Goal: Task Accomplishment & Management: Manage account settings

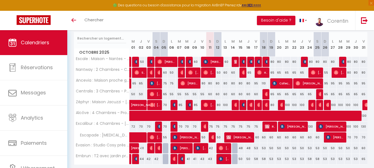
scroll to position [68, 0]
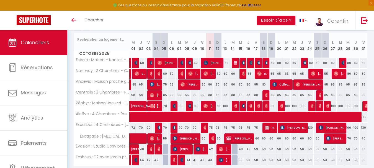
click at [227, 63] on div "60" at bounding box center [226, 63] width 8 height 10
type input "60"
type input "Lun 13 Octobre 2025"
type input "[DATE]"
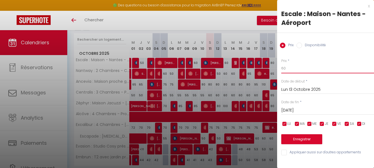
click at [300, 71] on input "60" at bounding box center [327, 68] width 93 height 10
type input "55"
click at [312, 137] on button "Enregistrer" at bounding box center [301, 139] width 41 height 10
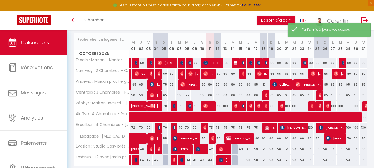
click at [227, 75] on div "60" at bounding box center [226, 74] width 8 height 10
type input "60"
type input "Lun 13 Octobre 2025"
type input "[DATE]"
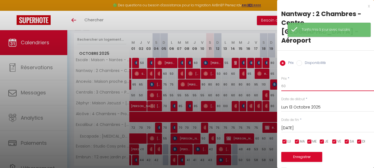
click at [300, 81] on input "60" at bounding box center [327, 86] width 93 height 10
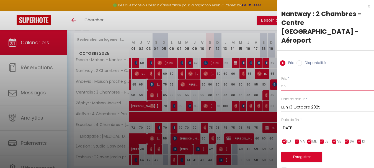
type input "55"
click at [315, 125] on input "[DATE]" at bounding box center [327, 128] width 93 height 7
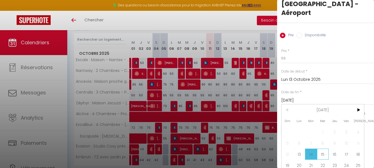
scroll to position [28, 0]
click at [325, 148] on span "15" at bounding box center [323, 153] width 12 height 11
type input "Mer 15 Octobre 2025"
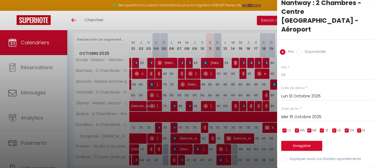
scroll to position [0, 0]
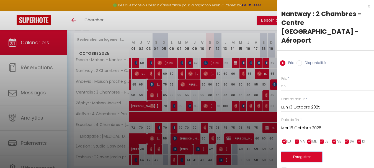
click at [316, 152] on button "Enregistrer" at bounding box center [301, 157] width 41 height 10
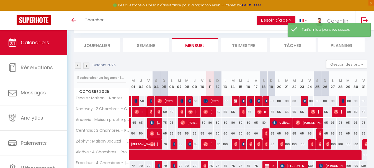
scroll to position [68, 0]
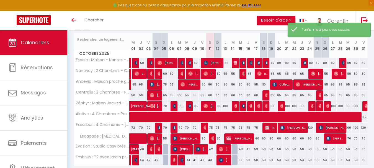
click at [250, 75] on div "65" at bounding box center [248, 74] width 8 height 10
type input "65"
type input "Jeu 16 Octobre 2025"
type input "Ven 17 Octobre 2025"
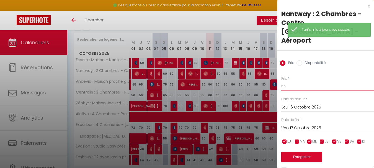
click at [295, 81] on input "65" at bounding box center [327, 86] width 93 height 10
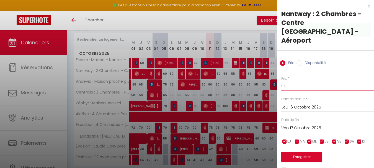
type input "0"
type input "60"
click at [294, 152] on button "Enregistrer" at bounding box center [301, 157] width 41 height 10
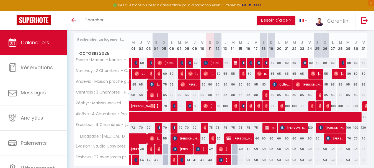
click at [263, 85] on div "110" at bounding box center [264, 84] width 8 height 10
type input "110"
type input "Sam 18 Octobre 2025"
type input "Dim 19 Octobre 2025"
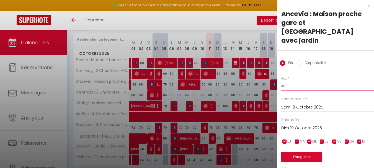
click at [300, 81] on input "110" at bounding box center [327, 86] width 93 height 10
type input "9"
type input "85"
click at [296, 152] on button "Enregistrer" at bounding box center [301, 157] width 41 height 10
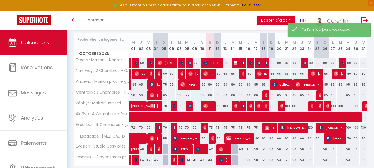
click at [203, 84] on div "80" at bounding box center [203, 84] width 8 height 10
type input "80"
type input "Ven 10 Octobre 2025"
type input "Sam 11 Octobre 2025"
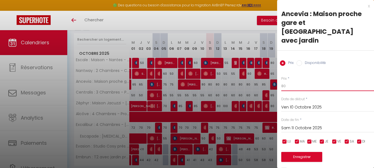
click at [302, 81] on input "80" at bounding box center [327, 86] width 93 height 10
type input "75"
click at [318, 125] on input "Sam 11 Octobre 2025" at bounding box center [327, 128] width 93 height 7
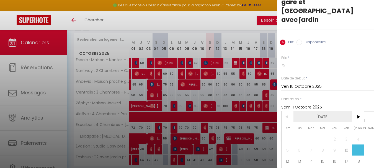
scroll to position [28, 0]
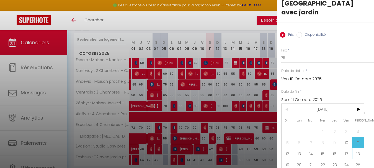
click at [357, 148] on span "18" at bounding box center [358, 153] width 12 height 11
type input "Sam 18 Octobre 2025"
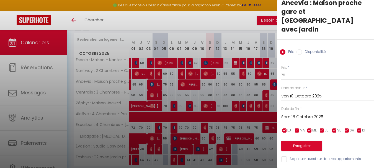
scroll to position [0, 0]
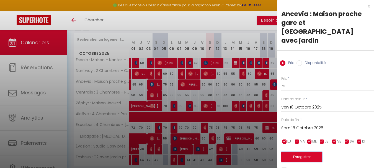
click at [301, 152] on button "Enregistrer" at bounding box center [301, 157] width 41 height 10
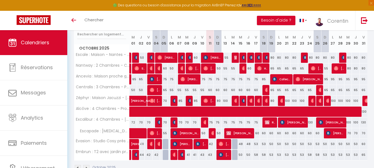
scroll to position [75, 0]
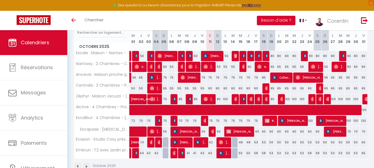
click at [212, 120] on div "75" at bounding box center [210, 121] width 8 height 10
type input "75"
type input "Sam 11 Octobre 2025"
type input "Dim 12 Octobre 2025"
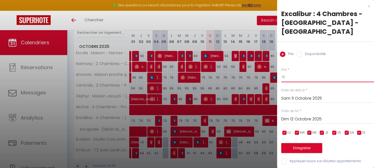
click at [326, 72] on input "75" at bounding box center [327, 77] width 93 height 10
type input "70"
click at [316, 116] on input "Dim 12 Octobre 2025" at bounding box center [327, 119] width 93 height 7
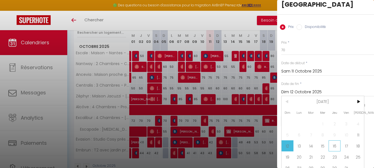
scroll to position [28, 0]
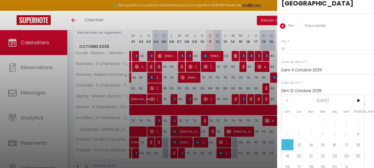
click at [356, 139] on span "18" at bounding box center [358, 144] width 12 height 11
type input "Sam 18 Octobre 2025"
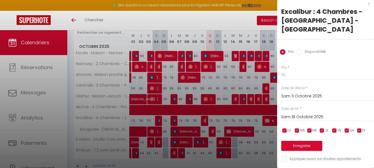
scroll to position [0, 0]
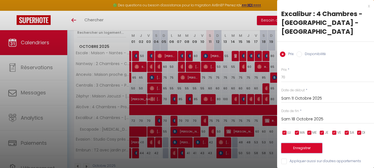
click at [308, 143] on button "Enregistrer" at bounding box center [301, 148] width 41 height 10
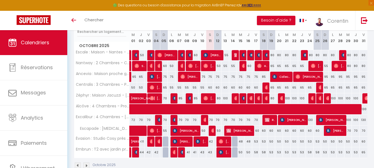
scroll to position [89, 0]
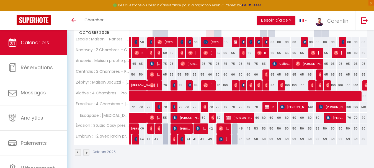
click at [210, 139] on div "43" at bounding box center [210, 139] width 8 height 10
type input "43"
type input "Sam 11 Octobre 2025"
type input "Dim 12 Octobre 2025"
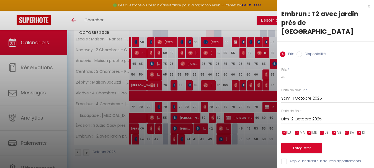
click at [304, 72] on input "43" at bounding box center [327, 77] width 93 height 10
click at [260, 153] on div at bounding box center [187, 84] width 374 height 168
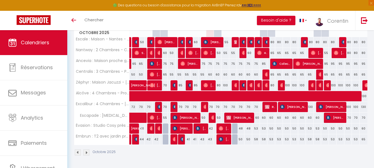
click at [241, 130] on div "48" at bounding box center [241, 128] width 8 height 10
type input "48"
type input "Mer 15 Octobre 2025"
type input "Jeu 16 Octobre 2025"
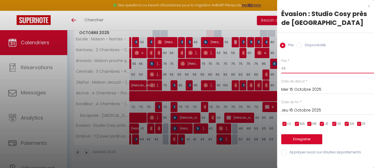
click at [308, 70] on input "48" at bounding box center [327, 68] width 93 height 10
type input "43"
click at [305, 112] on input "Jeu 16 Octobre 2025" at bounding box center [327, 110] width 93 height 7
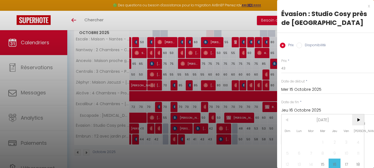
click at [357, 123] on span ">" at bounding box center [358, 119] width 12 height 11
click at [357, 141] on span "1" at bounding box center [358, 142] width 12 height 11
type input "[DATE]"
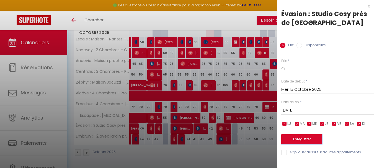
click at [306, 139] on button "Enregistrer" at bounding box center [301, 139] width 41 height 10
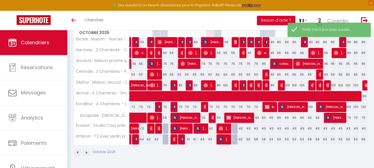
click at [241, 139] on div "50" at bounding box center [241, 139] width 8 height 10
type input "50"
type input "Mer 15 Octobre 2025"
type input "Jeu 16 Octobre 2025"
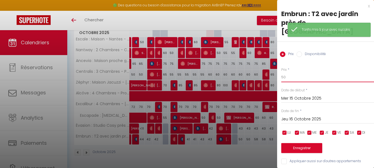
click at [316, 72] on input "50" at bounding box center [327, 77] width 93 height 10
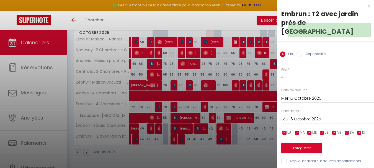
type input "45"
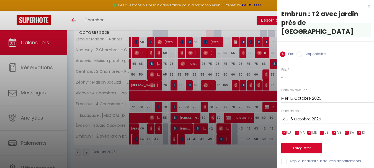
click at [309, 116] on input "Jeu 16 Octobre 2025" at bounding box center [327, 119] width 93 height 7
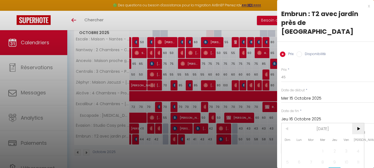
click at [360, 123] on span ">" at bounding box center [358, 128] width 12 height 11
click at [360, 145] on span "1" at bounding box center [358, 150] width 12 height 11
type input "[DATE]"
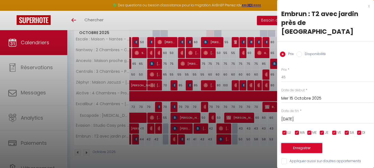
click at [304, 143] on button "Enregistrer" at bounding box center [301, 148] width 41 height 10
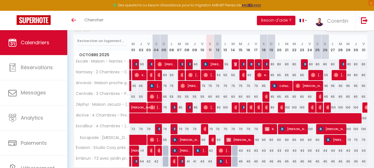
scroll to position [68, 0]
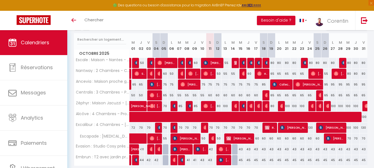
click at [310, 128] on div "130" at bounding box center [310, 128] width 8 height 10
type input "130"
type input "Ven 24 Octobre 2025"
type input "Sam 25 Octobre 2025"
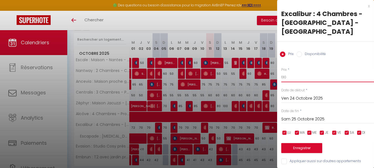
click at [331, 72] on input "130" at bounding box center [327, 77] width 93 height 10
click at [332, 72] on input "130" at bounding box center [327, 77] width 93 height 10
type input "80"
click at [316, 143] on button "Enregistrer" at bounding box center [301, 148] width 41 height 10
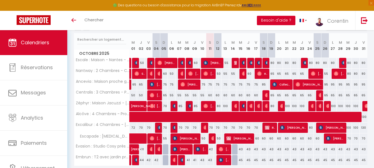
click at [282, 18] on button "Besoin d'aide ?" at bounding box center [276, 20] width 38 height 9
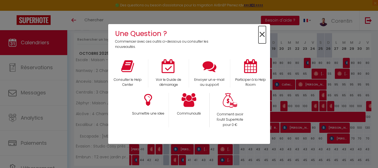
click at [261, 35] on span "×" at bounding box center [262, 34] width 7 height 17
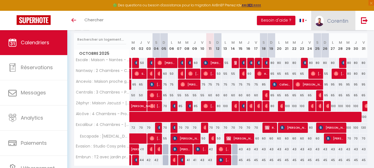
click at [327, 19] on link "Corentin" at bounding box center [333, 20] width 44 height 19
click at [332, 40] on link "Paramètres" at bounding box center [333, 38] width 41 height 9
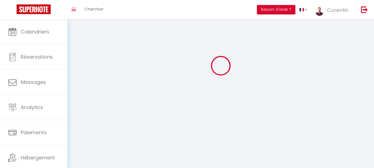
scroll to position [19, 0]
type input "Corentin"
type input "Bryon"
type input "0618276950"
type input "[STREET_ADDRESS]"
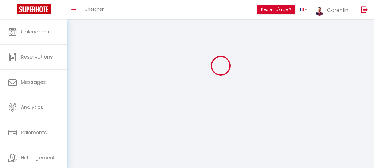
type input "44120"
type input "vertou"
type input "gSzlw21Yxo9w4VSJUDqZm9l1r"
type input "9ZmduwEcGMY0uEdTjp0GubQuD"
type input "[URL][DOMAIN_NAME]"
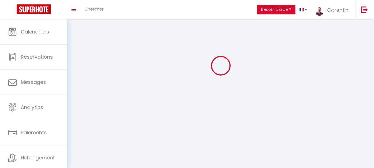
select select "1"
select select "28"
select select "fr"
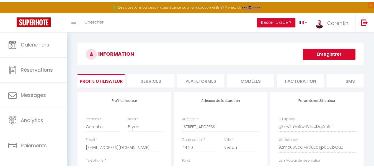
scroll to position [0, 0]
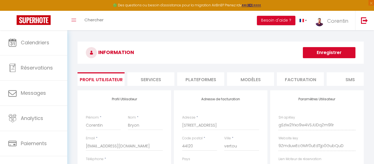
click at [202, 80] on li "Plateformes" at bounding box center [200, 79] width 47 height 14
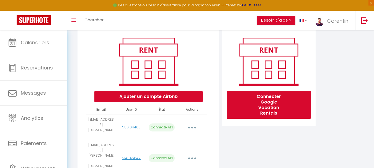
scroll to position [73, 0]
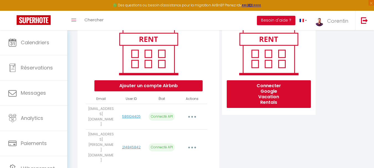
click at [191, 143] on button "button" at bounding box center [192, 147] width 16 height 9
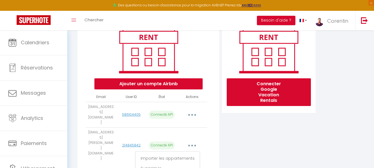
scroll to position [75, 0]
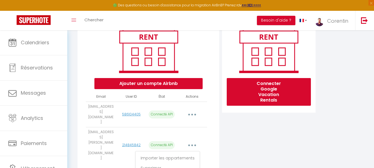
click at [216, 126] on div "Ajouter un compte Airbnb Email User ID État Actions [EMAIL_ADDRESS][DOMAIN_NAME…" at bounding box center [149, 94] width 142 height 159
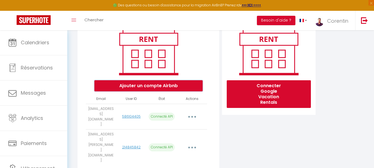
click at [187, 91] on button "Ajouter un compte Airbnb" at bounding box center [148, 85] width 108 height 11
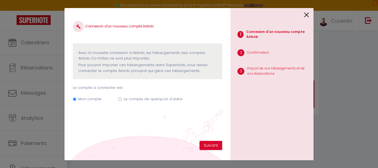
click at [175, 101] on label "Le compte de quelqu'un d'autre" at bounding box center [153, 99] width 59 height 6
click at [122, 101] on input "Le compte de quelqu'un d'autre" at bounding box center [120, 99] width 4 height 4
radio input "true"
radio input "false"
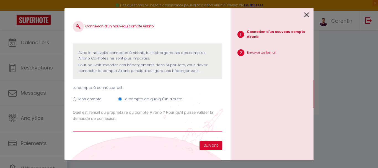
click at [144, 127] on input "Email connexion Airbnb" at bounding box center [148, 127] width 150 height 10
paste input "[EMAIL_ADDRESS][DOMAIN_NAME]"
type input "[EMAIL_ADDRESS][DOMAIN_NAME]"
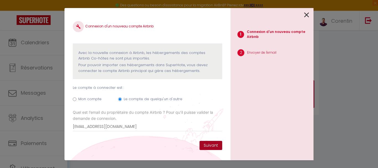
click at [213, 148] on button "Suivant" at bounding box center [211, 145] width 23 height 9
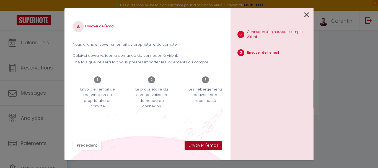
click at [213, 148] on button "Envoyer l'email" at bounding box center [204, 145] width 38 height 9
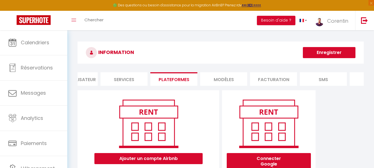
scroll to position [0, 2]
